Goal: Information Seeking & Learning: Understand process/instructions

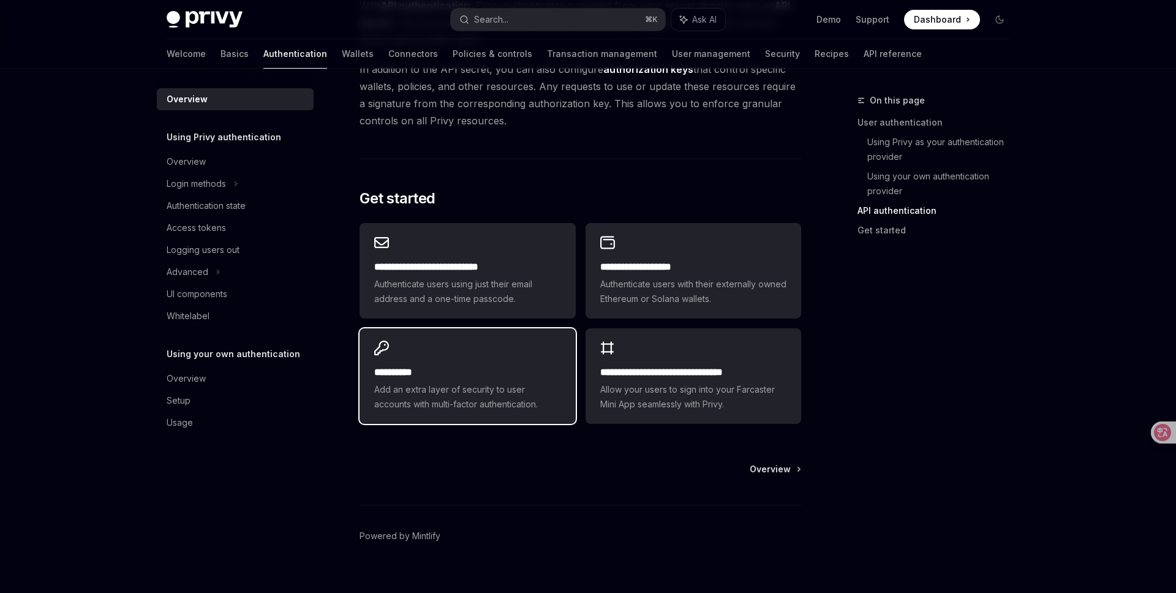
scroll to position [929, 0]
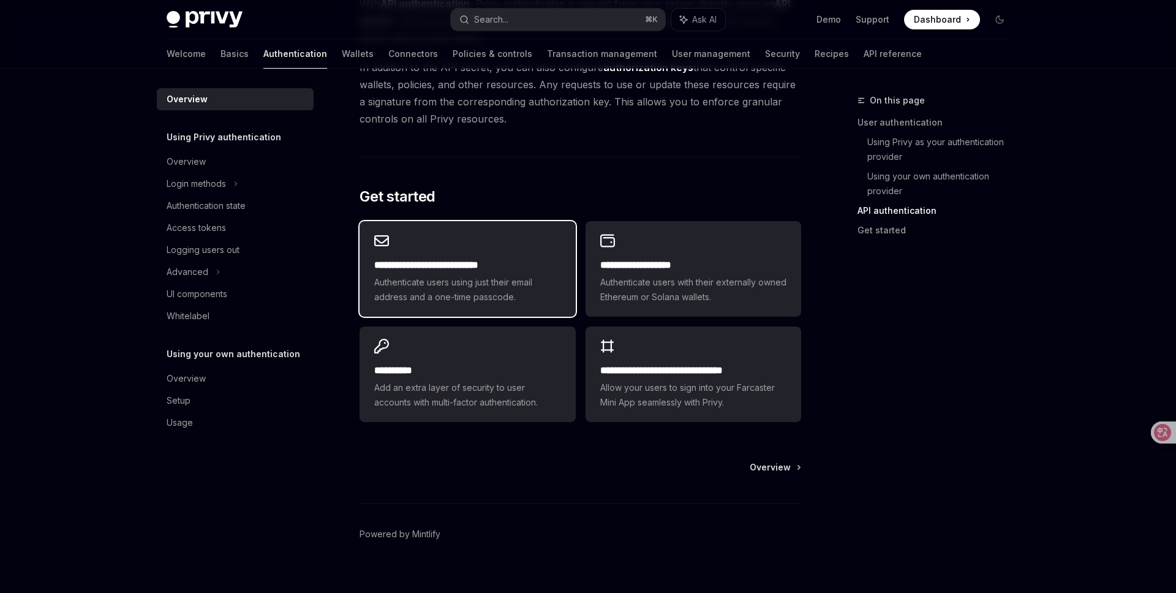
click at [486, 275] on span "Authenticate users using just their email address and a one-time passcode." at bounding box center [467, 289] width 186 height 29
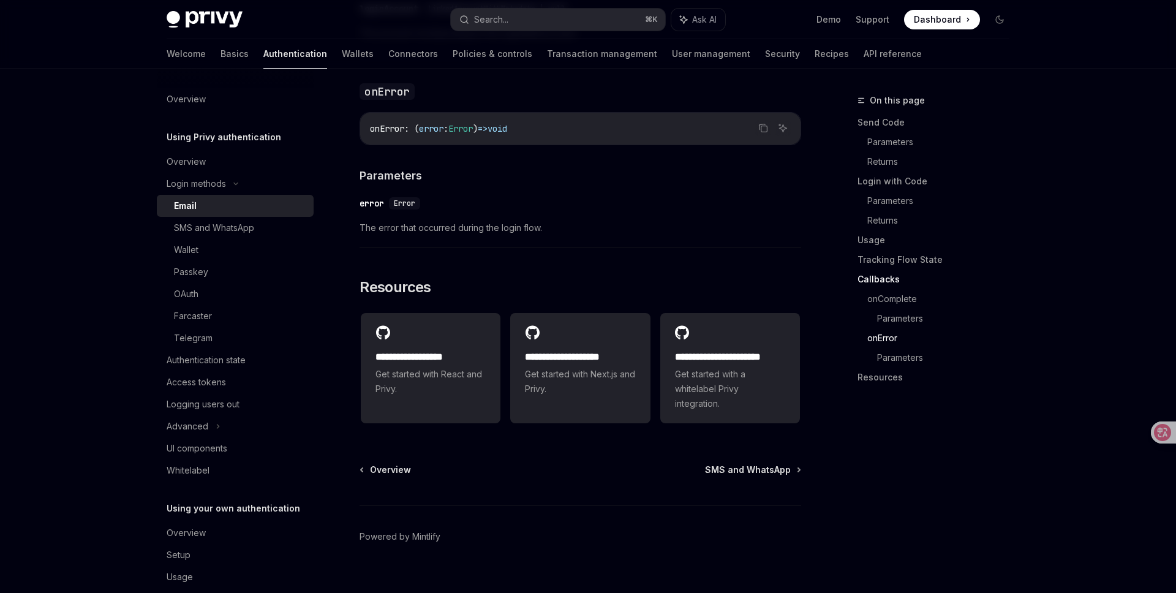
scroll to position [2403, 0]
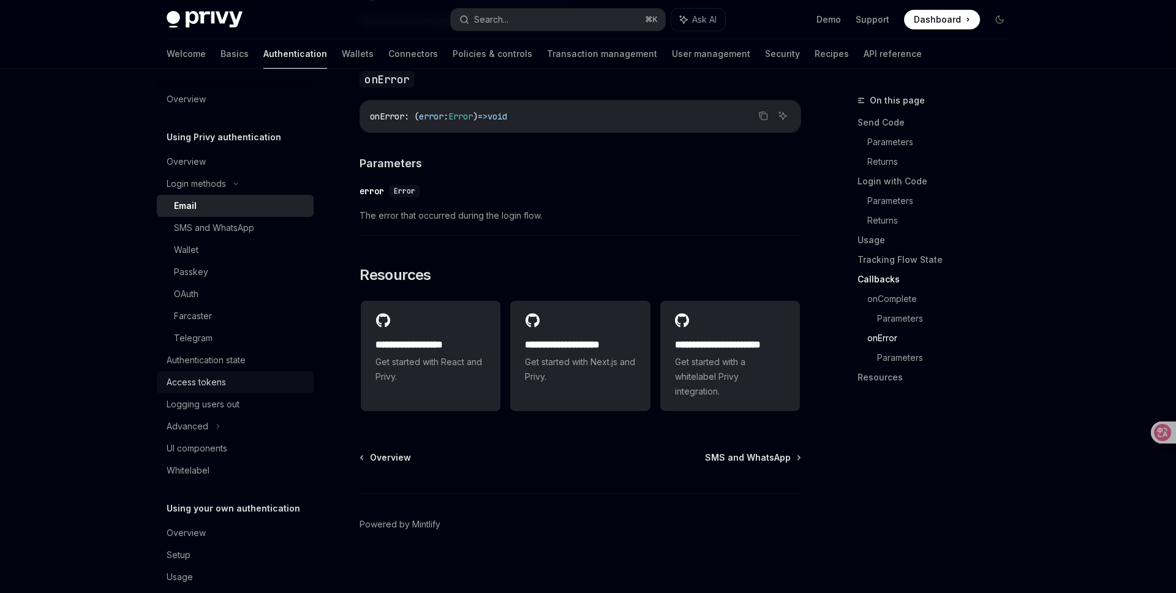
click at [208, 377] on div "Access tokens" at bounding box center [196, 382] width 59 height 15
type textarea "*"
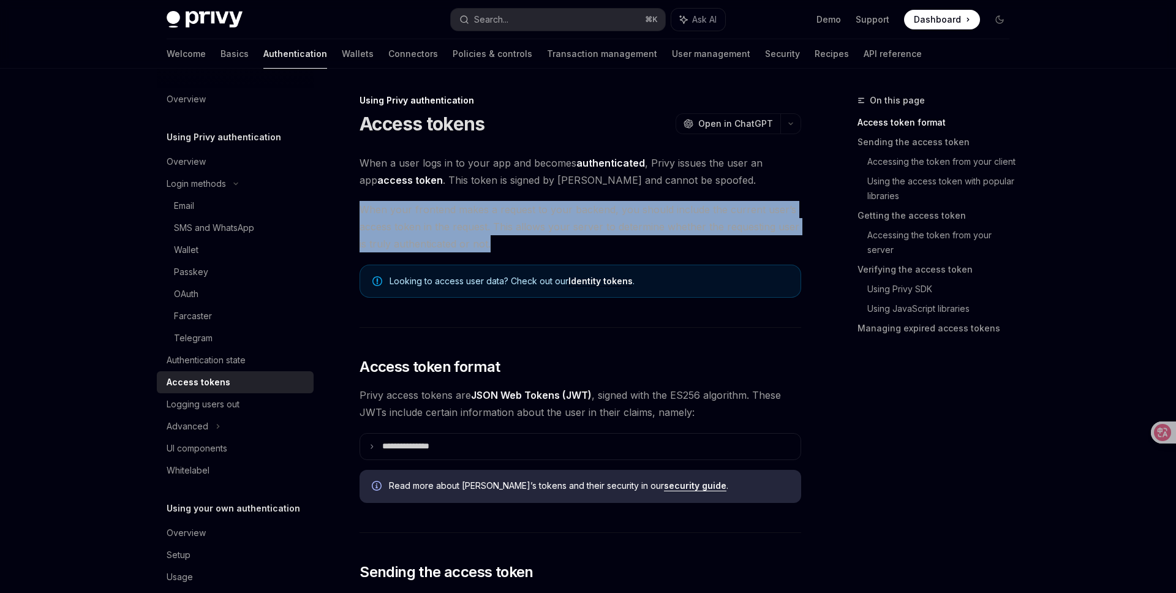
drag, startPoint x: 480, startPoint y: 228, endPoint x: 437, endPoint y: 203, distance: 49.9
click at [590, 233] on span "When your frontend makes a request to your backend, you should include the curr…" at bounding box center [581, 226] width 442 height 51
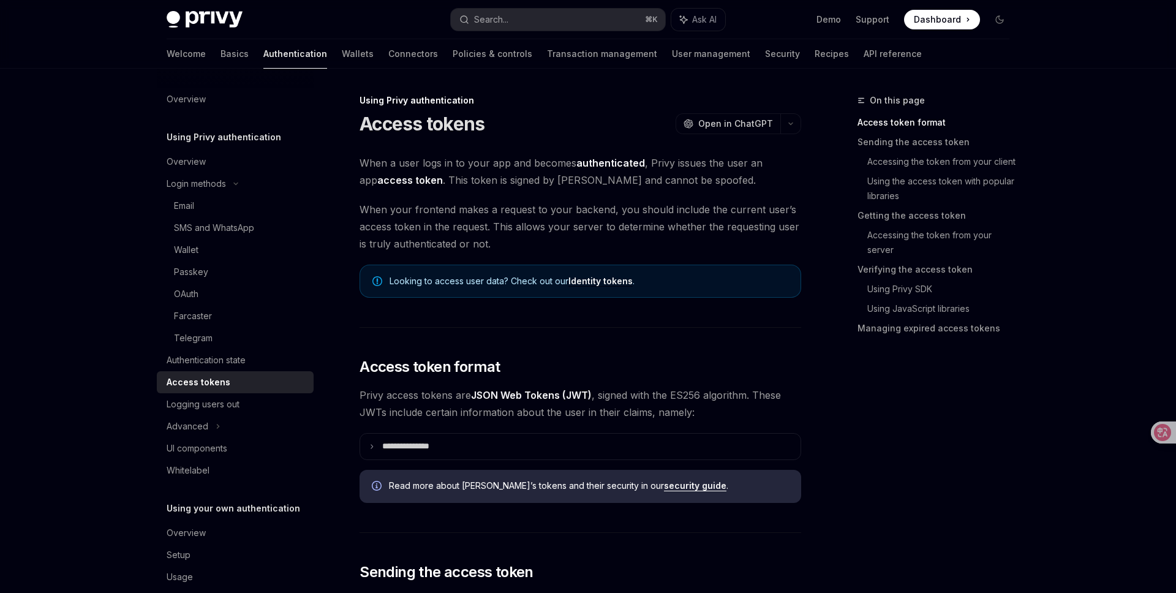
click at [862, 424] on div "On this page Access token format Sending the access token Accessing the token f…" at bounding box center [926, 343] width 186 height 500
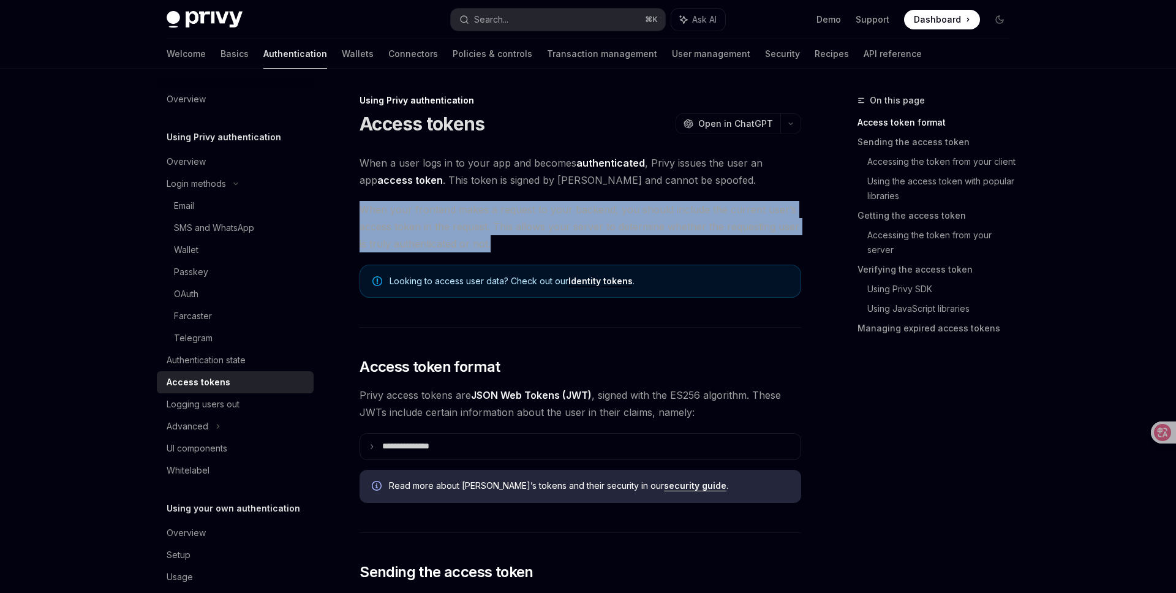
drag, startPoint x: 467, startPoint y: 220, endPoint x: 582, endPoint y: 245, distance: 117.1
click at [580, 245] on span "When your frontend makes a request to your backend, you should include the curr…" at bounding box center [581, 226] width 442 height 51
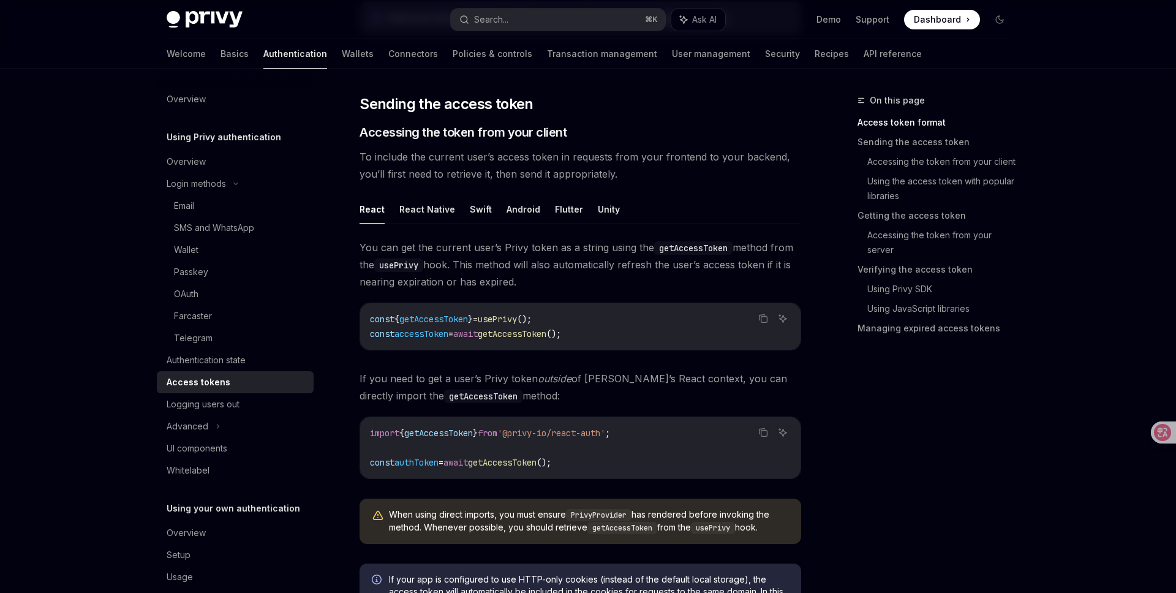
scroll to position [449, 0]
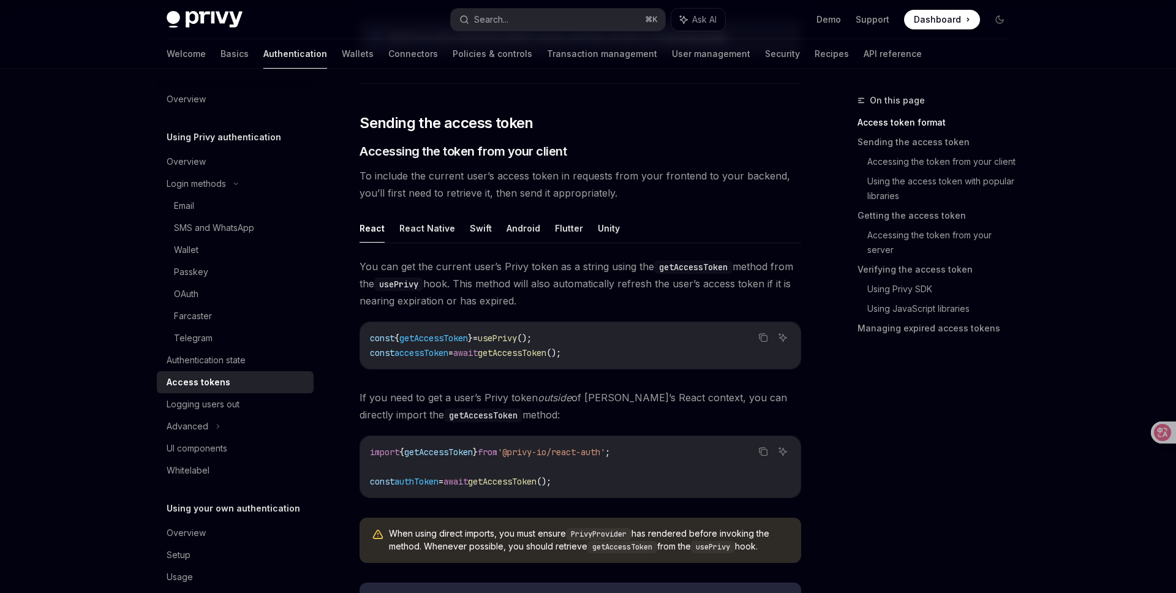
click at [538, 351] on span "getAccessToken" at bounding box center [512, 352] width 69 height 11
click at [603, 352] on code "const { getAccessToken } = usePrivy (); const accessToken = await getAccessToke…" at bounding box center [580, 344] width 421 height 29
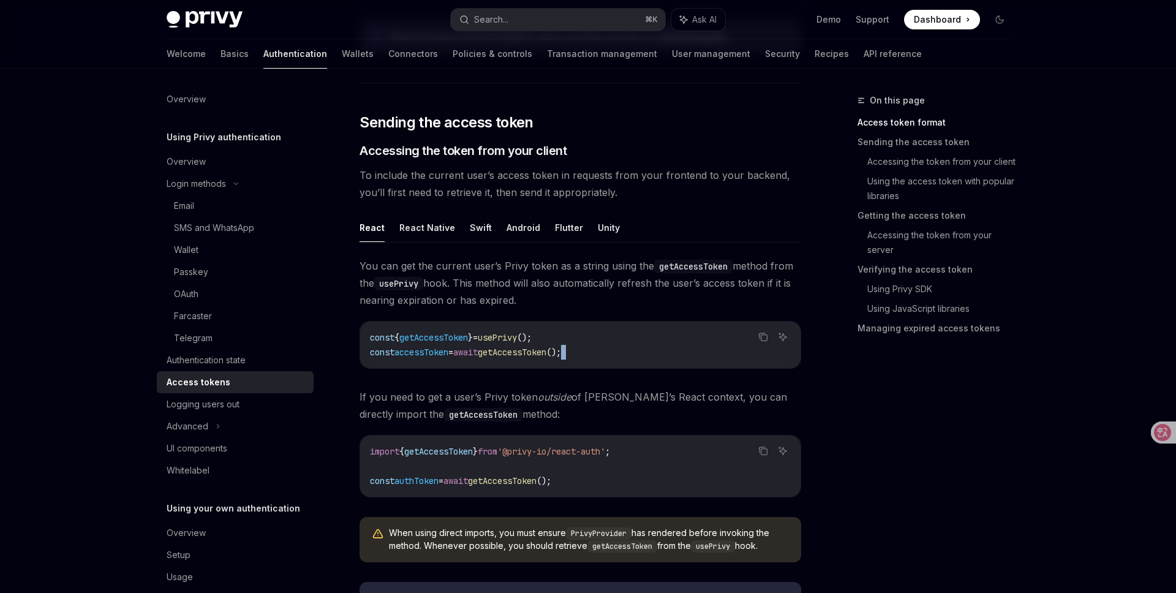
click at [603, 352] on code "const { getAccessToken } = usePrivy (); const accessToken = await getAccessToke…" at bounding box center [580, 344] width 421 height 29
click at [625, 351] on code "const { getAccessToken } = usePrivy (); const accessToken = await getAccessToke…" at bounding box center [580, 344] width 421 height 29
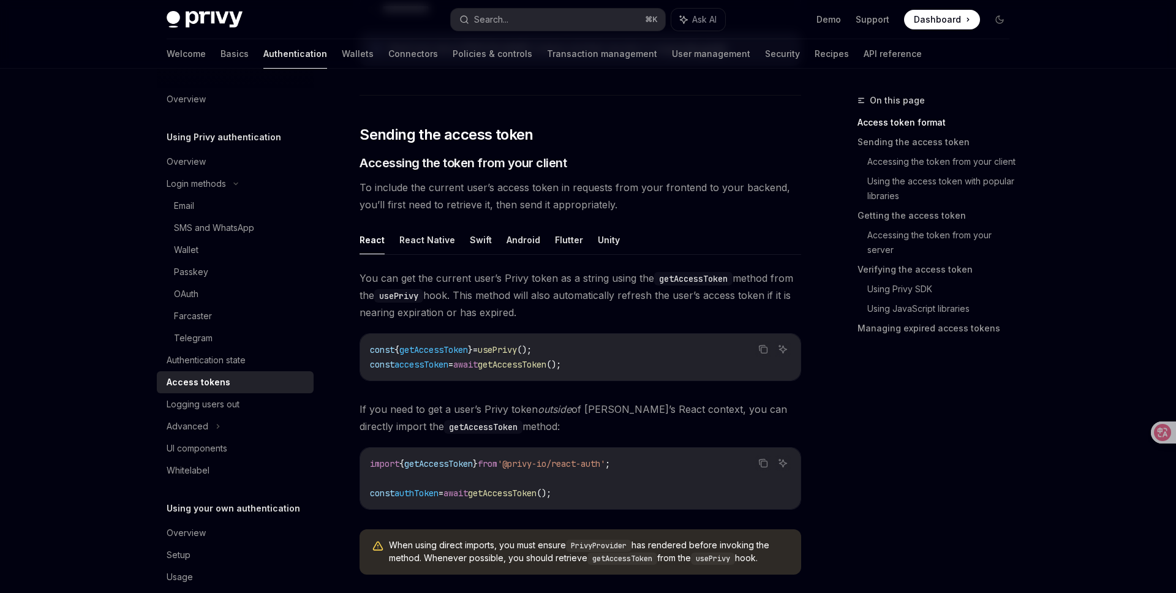
scroll to position [440, 0]
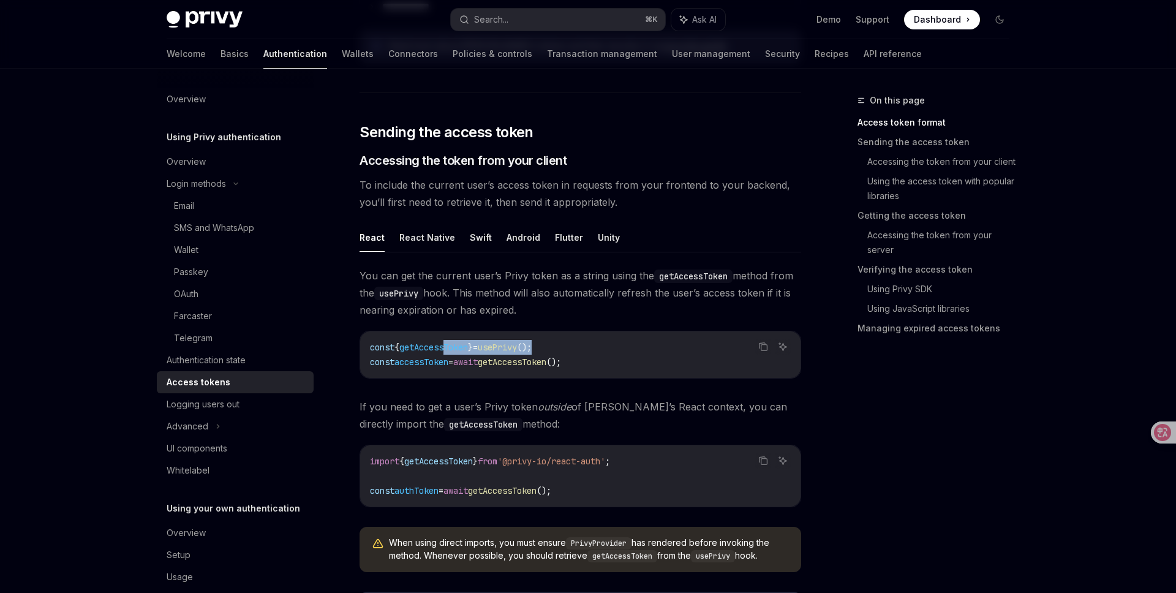
drag, startPoint x: 478, startPoint y: 347, endPoint x: 455, endPoint y: 347, distance: 22.7
click at [455, 347] on code "const { getAccessToken } = usePrivy (); const accessToken = await getAccessToke…" at bounding box center [580, 354] width 421 height 29
click at [647, 345] on code "const { getAccessToken } = usePrivy (); const accessToken = await getAccessToke…" at bounding box center [580, 354] width 421 height 29
click at [440, 277] on span "You can get the current user’s Privy token as a string using the getAccessToken…" at bounding box center [581, 292] width 442 height 51
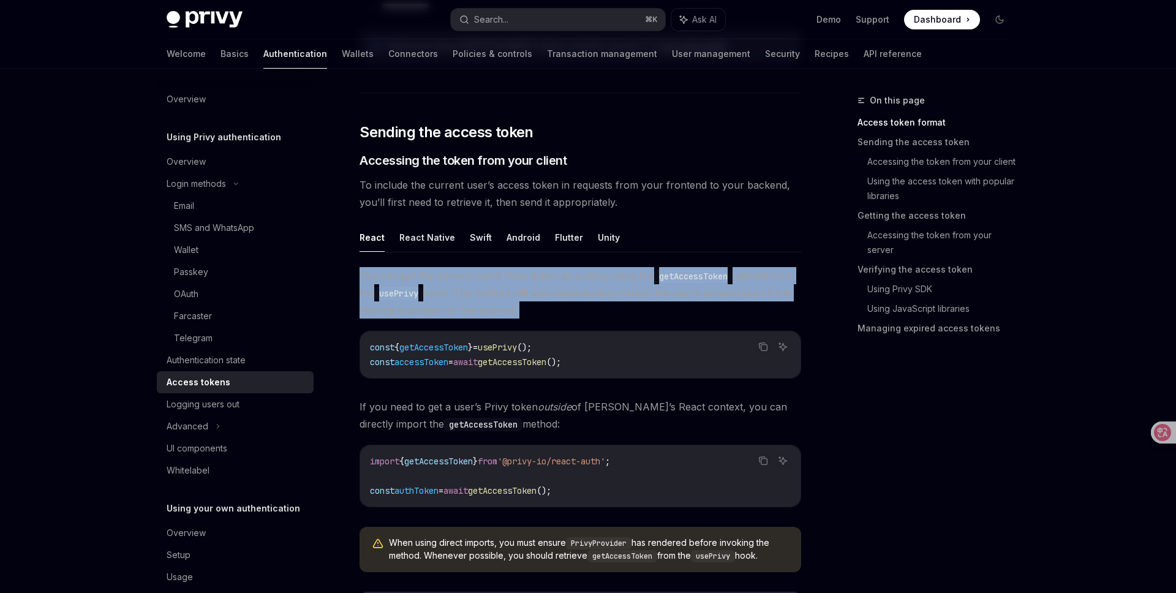
drag, startPoint x: 440, startPoint y: 277, endPoint x: 478, endPoint y: 292, distance: 40.1
click at [440, 277] on span "You can get the current user’s Privy token as a string using the getAccessToken…" at bounding box center [581, 292] width 442 height 51
click at [514, 296] on span "You can get the current user’s Privy token as a string using the getAccessToken…" at bounding box center [581, 292] width 442 height 51
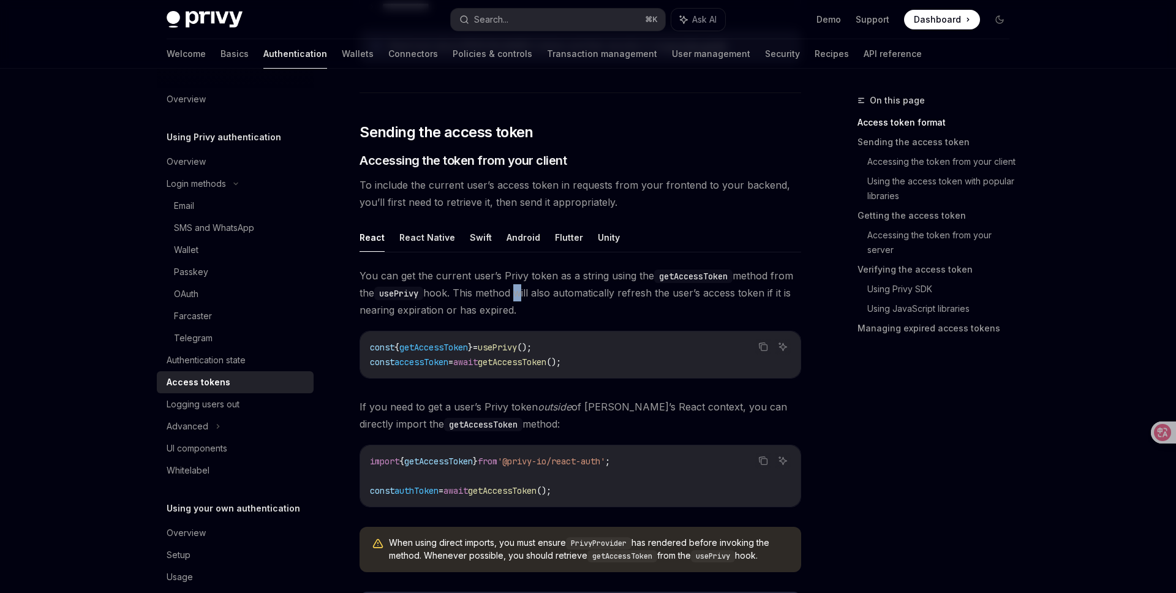
click at [514, 296] on span "You can get the current user’s Privy token as a string using the getAccessToken…" at bounding box center [581, 292] width 442 height 51
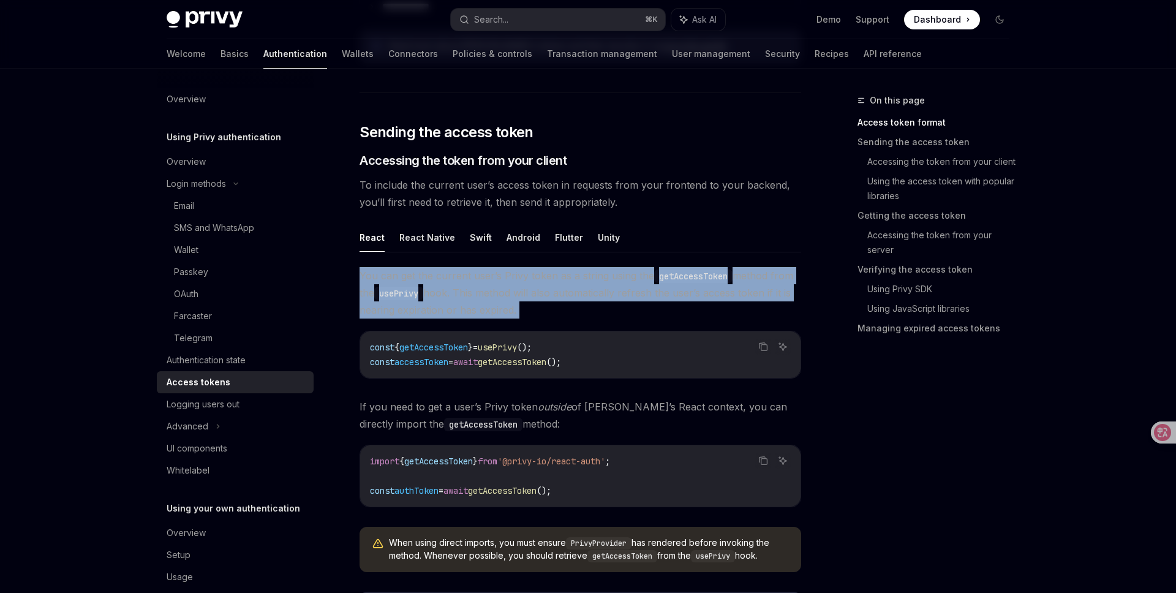
click at [514, 296] on span "You can get the current user’s Privy token as a string using the getAccessToken…" at bounding box center [581, 292] width 442 height 51
click at [446, 295] on span "You can get the current user’s Privy token as a string using the getAccessToken…" at bounding box center [581, 292] width 442 height 51
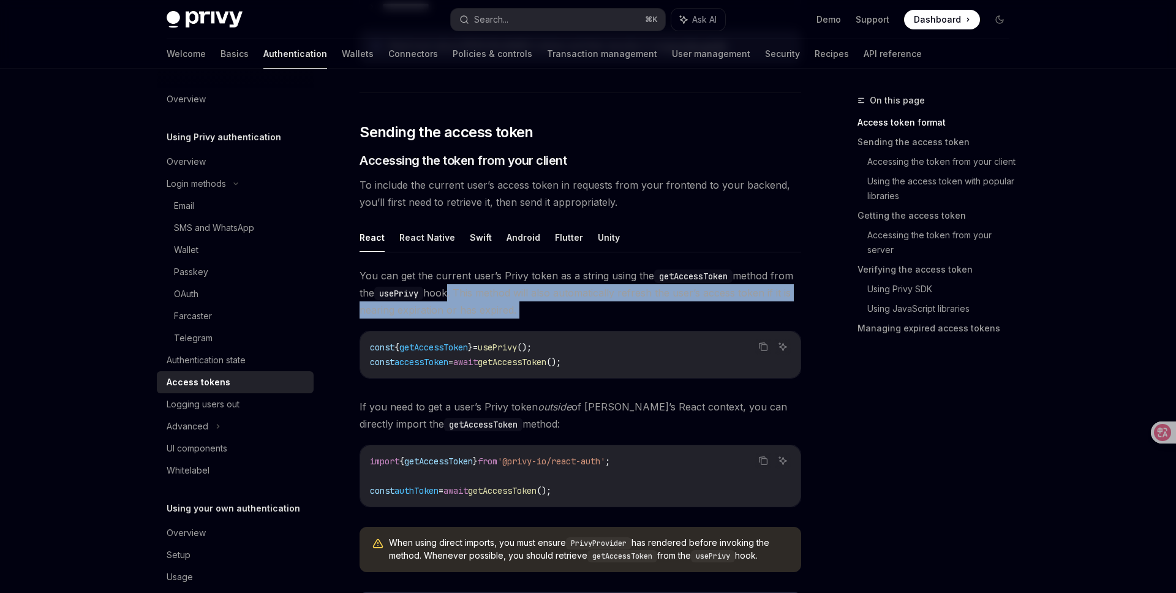
click at [464, 291] on span "You can get the current user’s Privy token as a string using the getAccessToken…" at bounding box center [581, 292] width 442 height 51
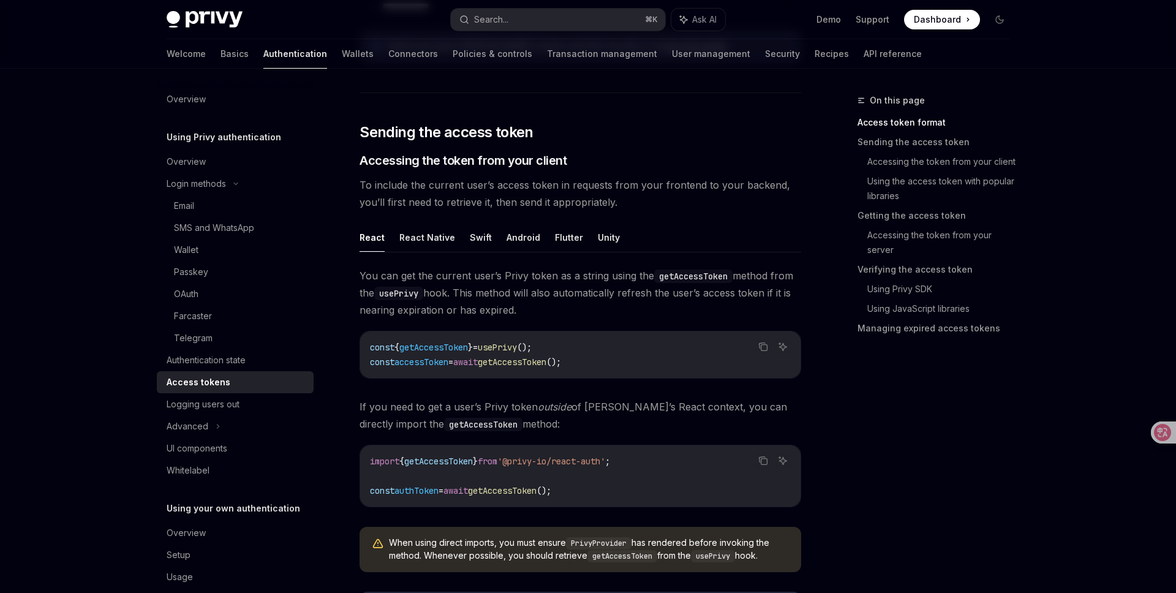
click at [492, 275] on span "You can get the current user’s Privy token as a string using the getAccessToken…" at bounding box center [581, 292] width 442 height 51
click at [403, 293] on code "usePrivy" at bounding box center [398, 293] width 49 height 13
click at [508, 293] on span "You can get the current user’s Privy token as a string using the getAccessToken…" at bounding box center [581, 292] width 442 height 51
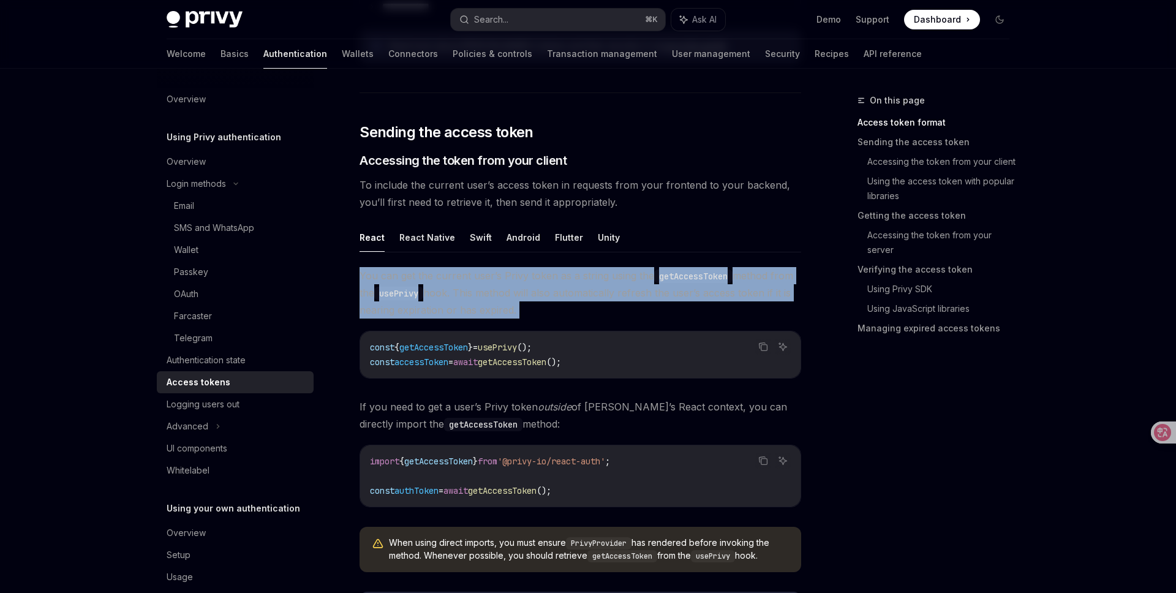
click at [508, 293] on span "You can get the current user’s Privy token as a string using the getAccessToken…" at bounding box center [581, 292] width 442 height 51
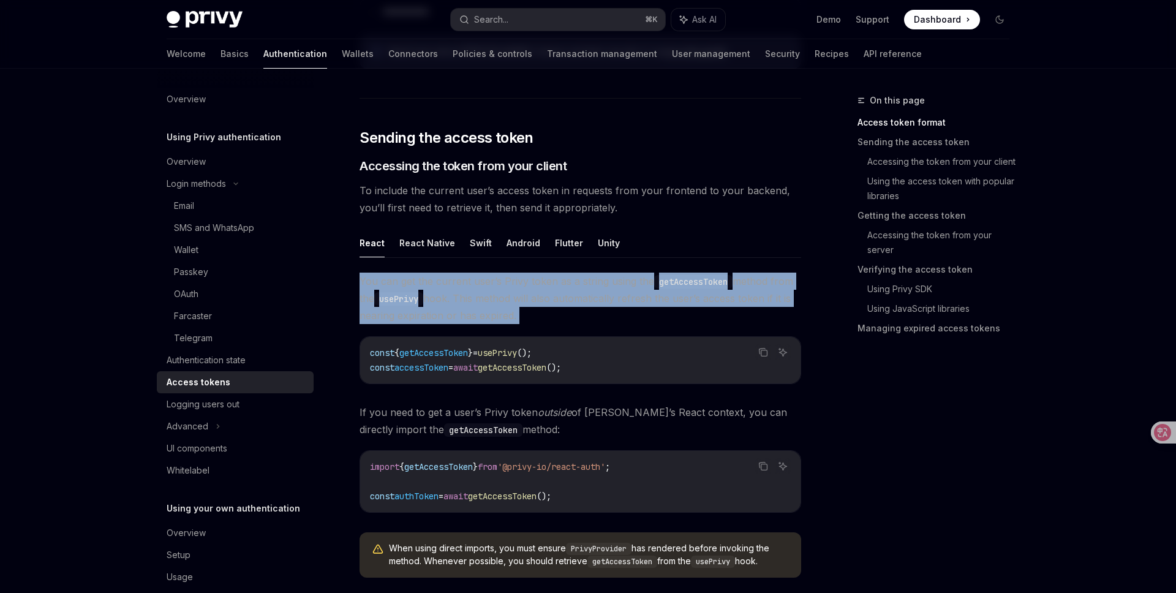
click at [533, 290] on span "You can get the current user’s Privy token as a string using the getAccessToken…" at bounding box center [581, 298] width 442 height 51
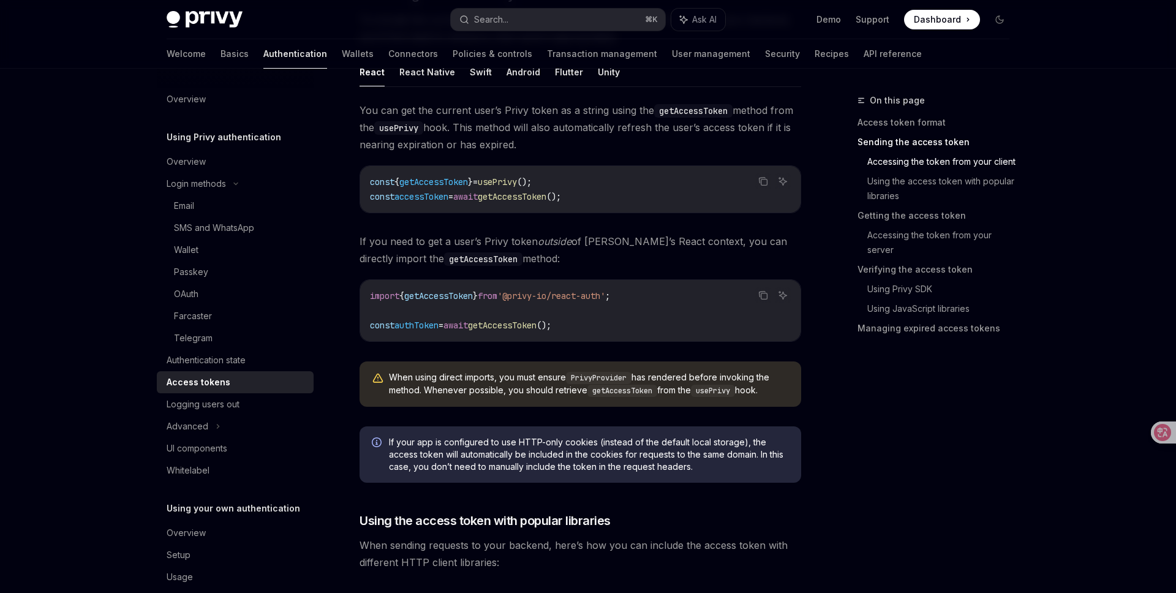
scroll to position [607, 0]
drag, startPoint x: 477, startPoint y: 196, endPoint x: 607, endPoint y: 191, distance: 129.9
click at [601, 192] on code "const { getAccessToken } = usePrivy (); const accessToken = await getAccessToke…" at bounding box center [580, 187] width 421 height 29
click at [607, 191] on code "const { getAccessToken } = usePrivy (); const accessToken = await getAccessToke…" at bounding box center [580, 187] width 421 height 29
click at [546, 194] on span "getAccessToken" at bounding box center [512, 194] width 69 height 11
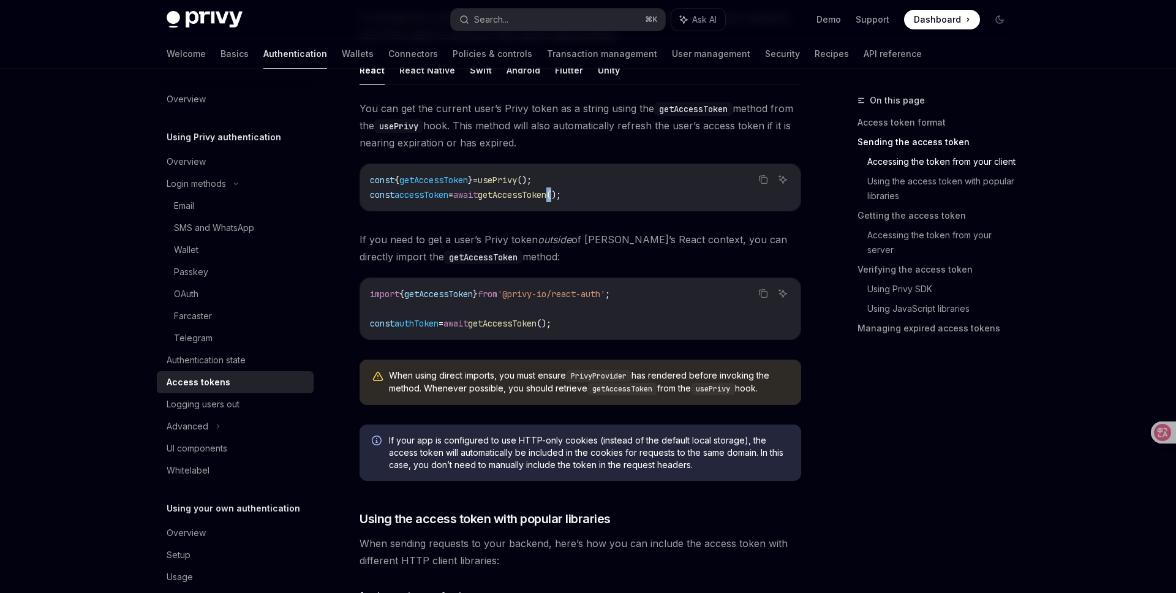
click at [546, 194] on span "getAccessToken" at bounding box center [512, 194] width 69 height 11
click at [611, 201] on code "const { getAccessToken } = usePrivy (); const accessToken = await getAccessToke…" at bounding box center [580, 187] width 421 height 29
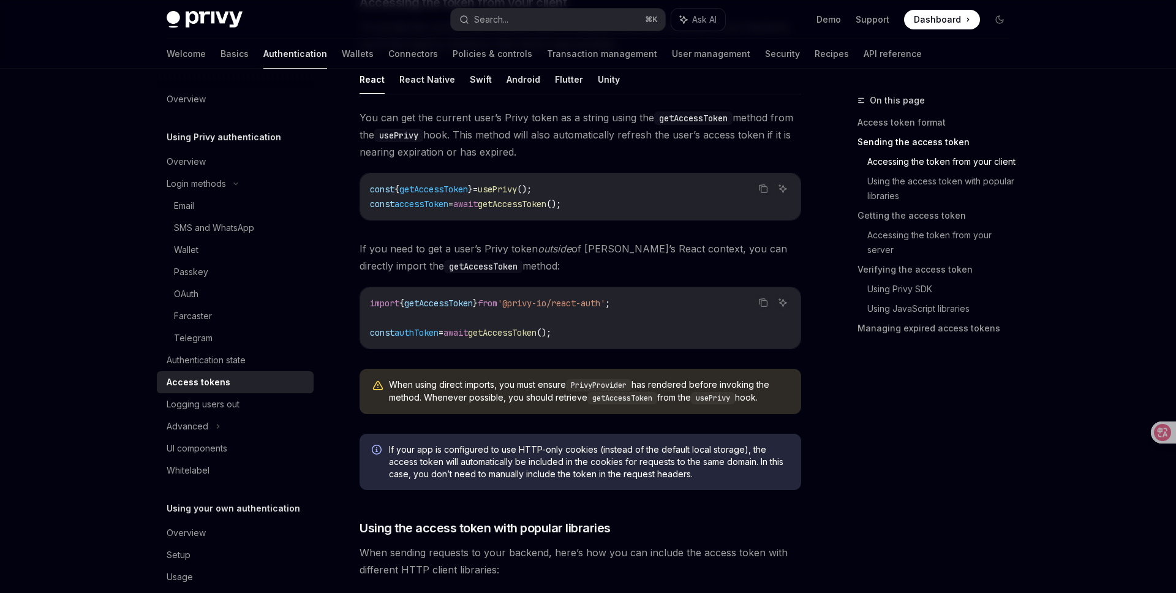
scroll to position [600, 0]
drag, startPoint x: 499, startPoint y: 206, endPoint x: 620, endPoint y: 202, distance: 121.3
click at [613, 203] on code "const { getAccessToken } = usePrivy (); const accessToken = await getAccessToke…" at bounding box center [580, 194] width 421 height 29
click at [620, 202] on code "const { getAccessToken } = usePrivy (); const accessToken = await getAccessToke…" at bounding box center [580, 194] width 421 height 29
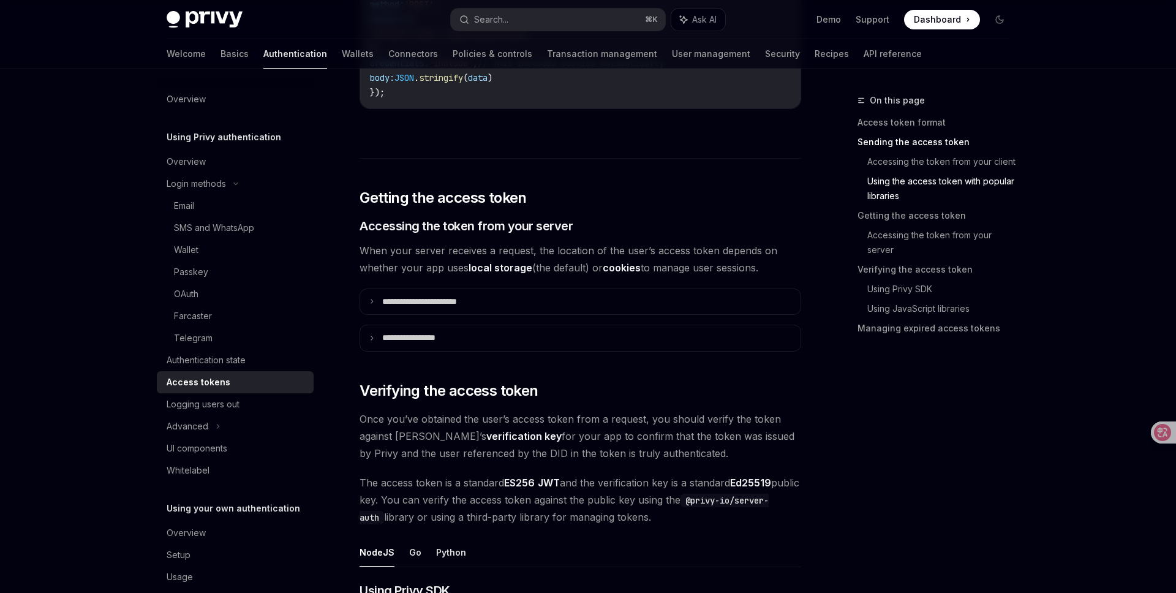
scroll to position [1452, 0]
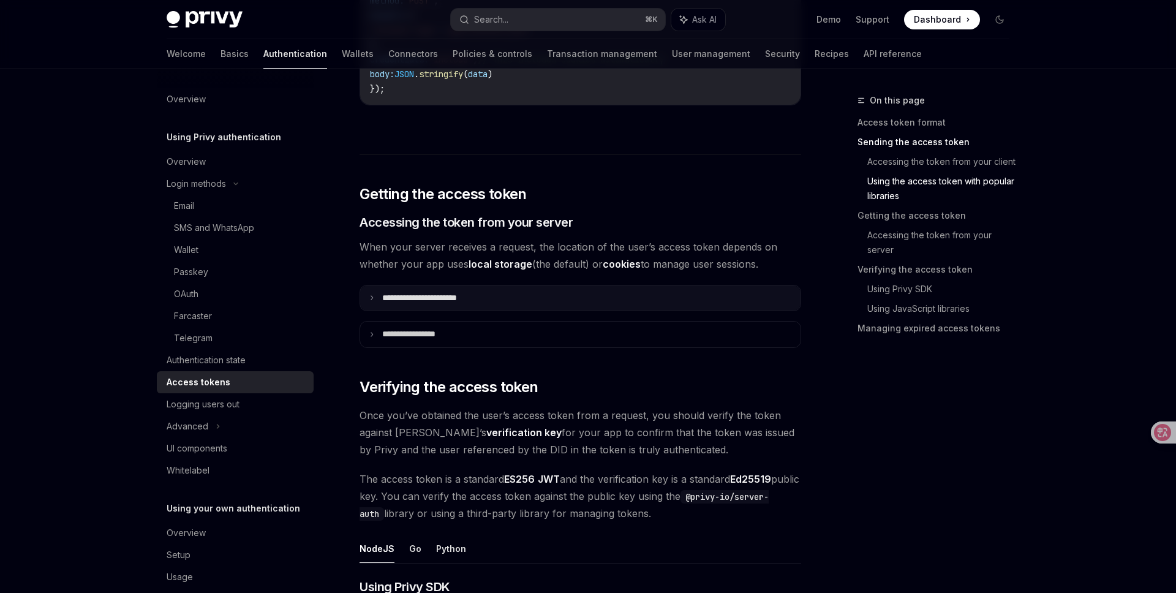
click at [472, 299] on p "**********" at bounding box center [433, 298] width 102 height 11
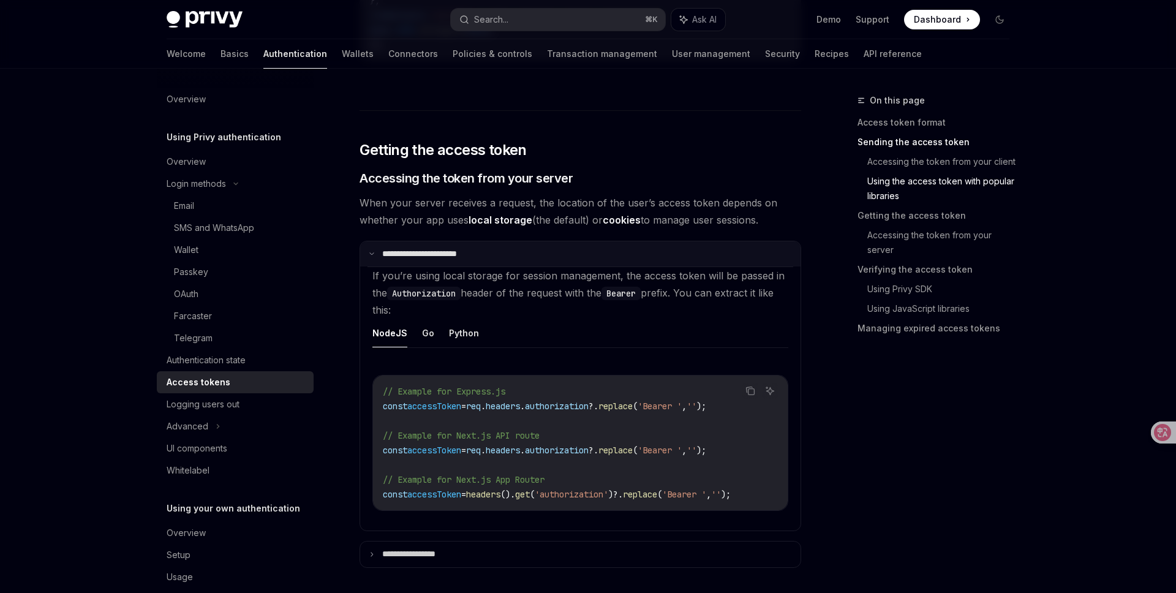
scroll to position [1510, 0]
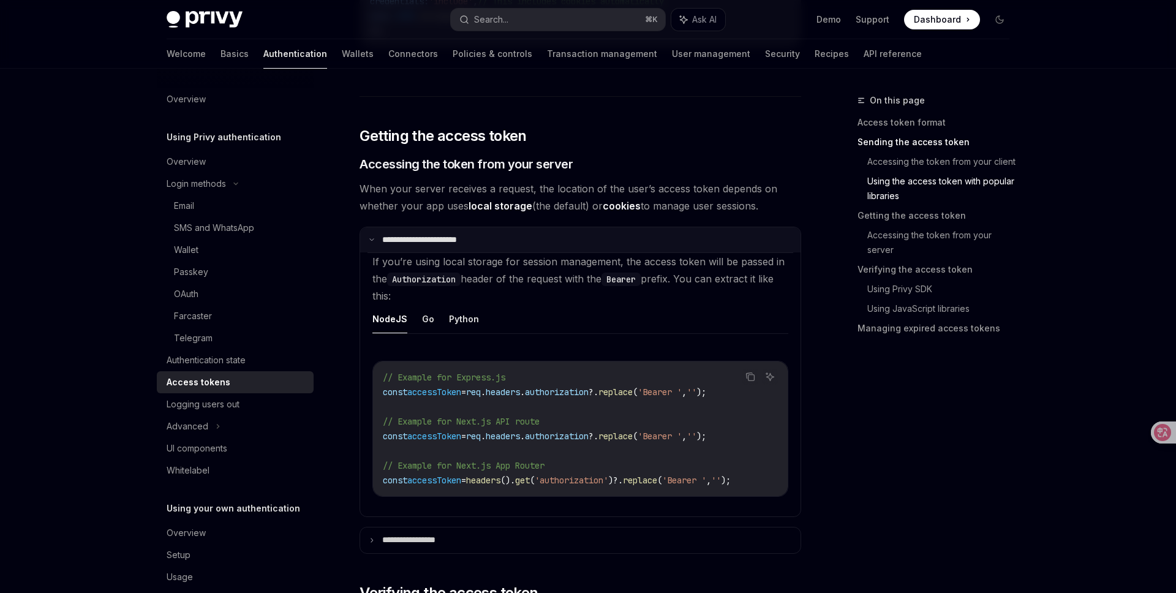
click at [423, 240] on p "**********" at bounding box center [431, 240] width 99 height 11
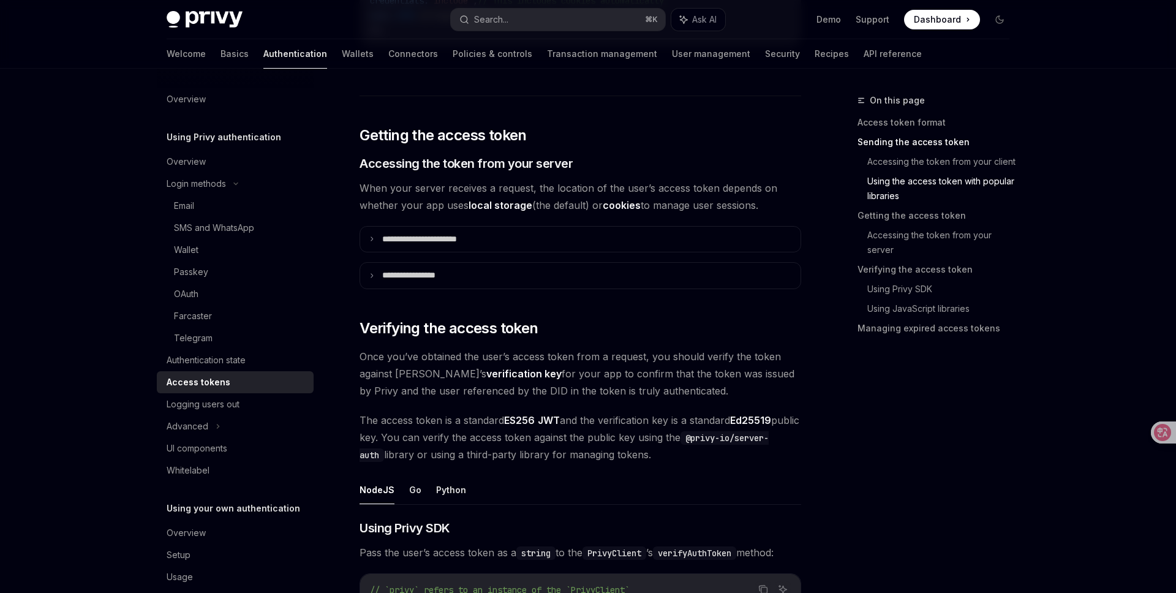
scroll to position [1531, 0]
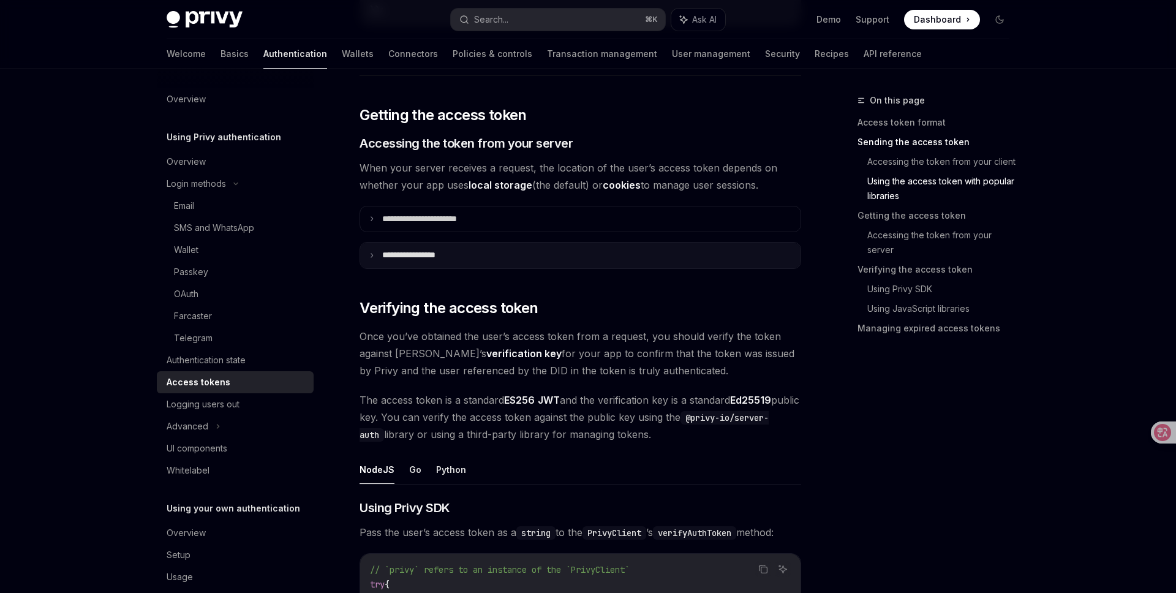
click at [414, 251] on p "**********" at bounding box center [420, 255] width 77 height 11
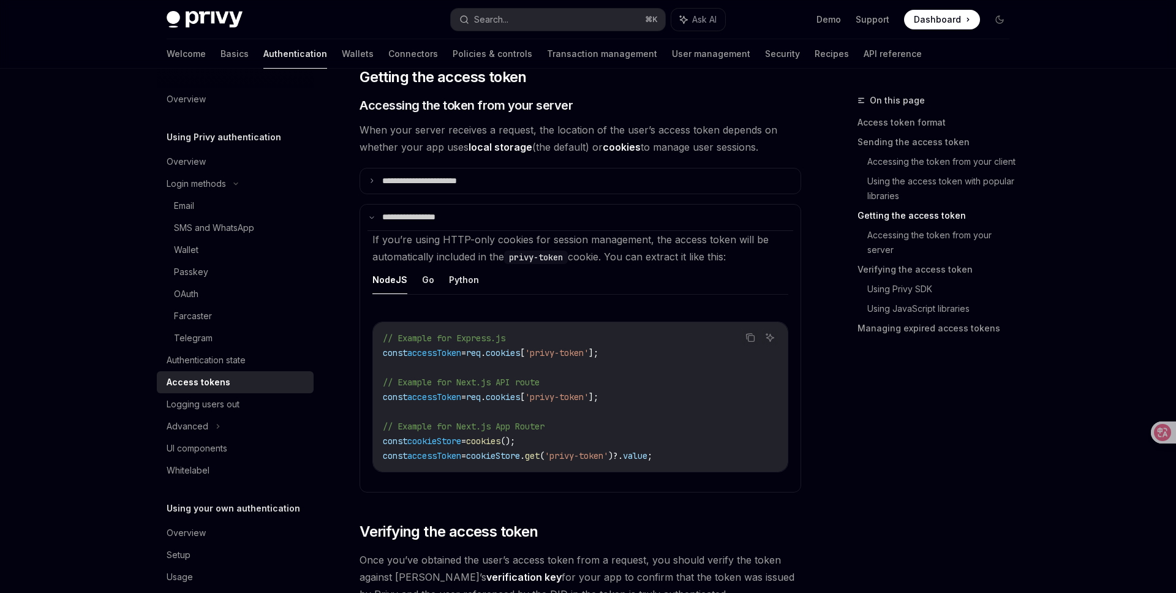
scroll to position [1570, 0]
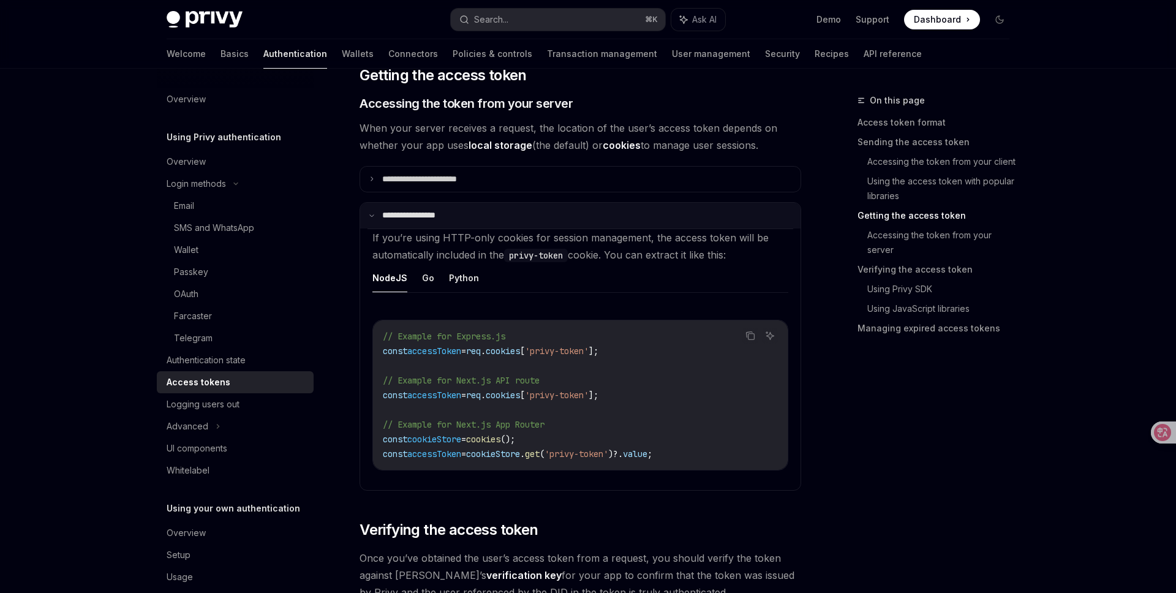
click at [416, 214] on p "**********" at bounding box center [418, 215] width 73 height 11
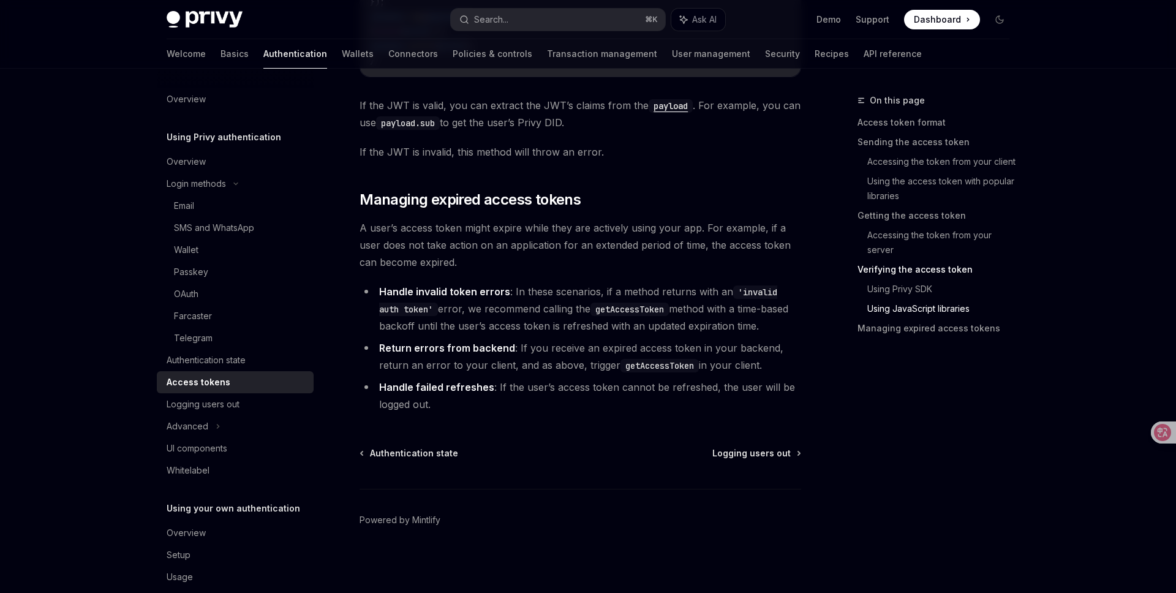
scroll to position [3133, 0]
